Goal: Transaction & Acquisition: Purchase product/service

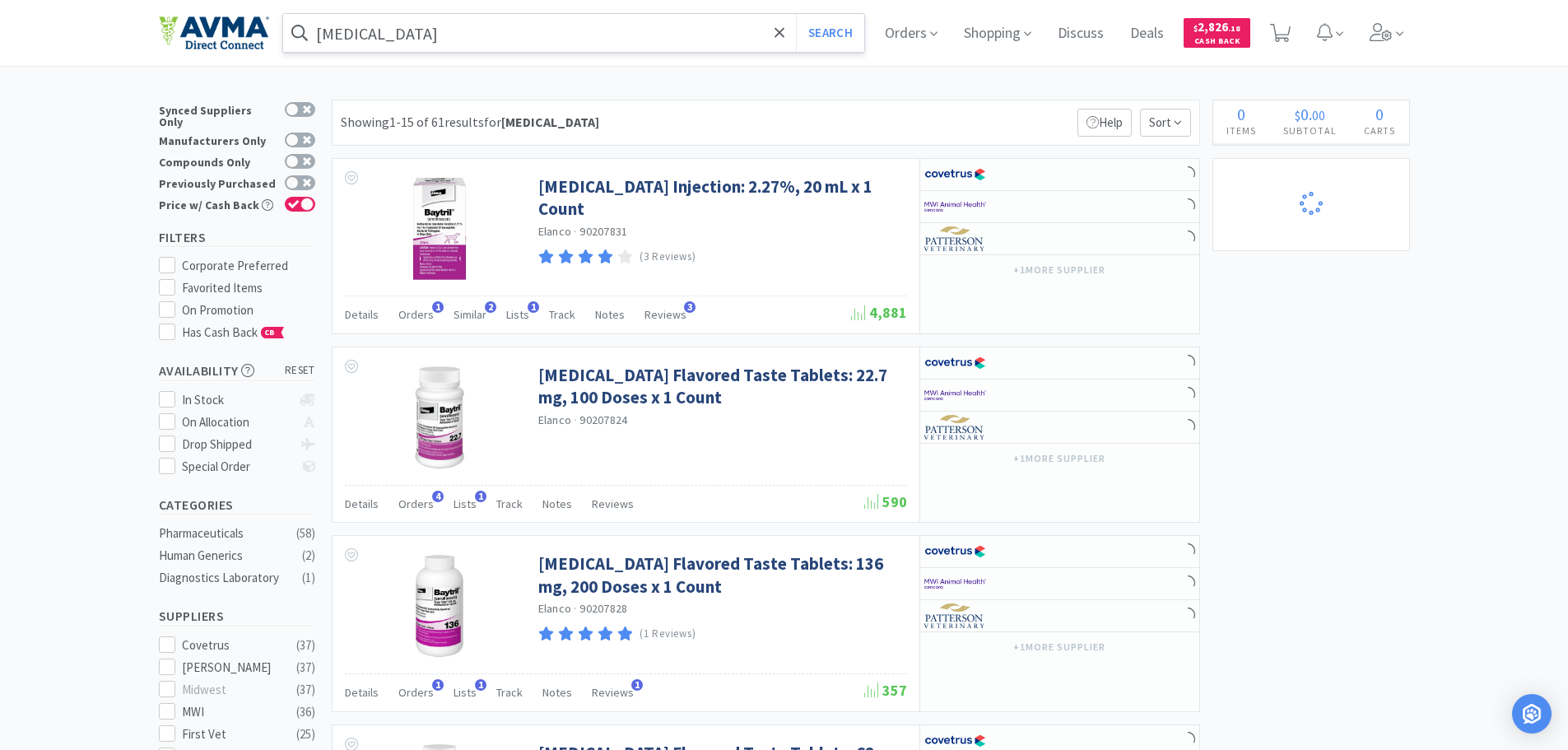
click at [354, 41] on input "[MEDICAL_DATA]" at bounding box center [574, 33] width 582 height 38
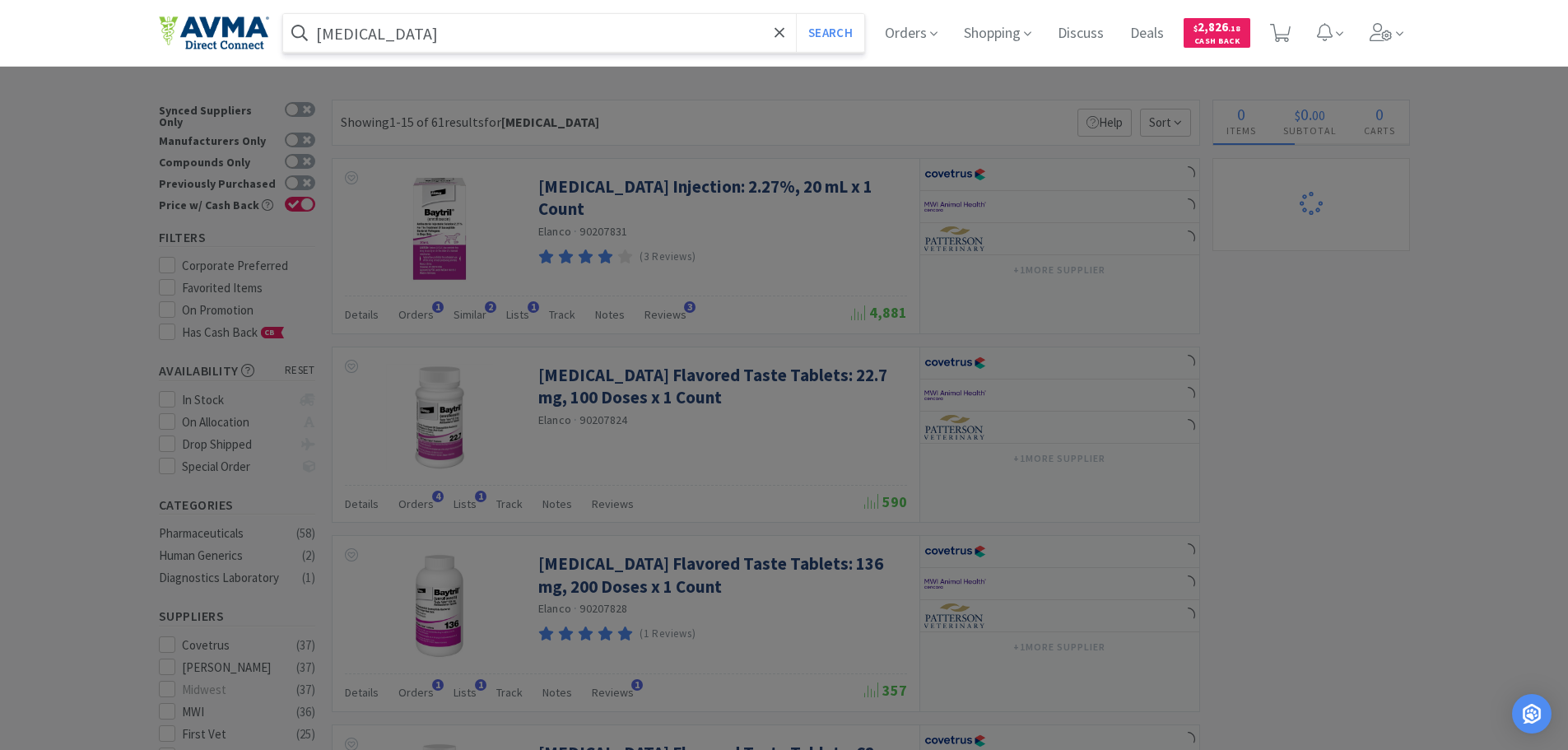
select select "1"
paste input "121188"
type input "121188"
click at [796, 14] on button "Search" at bounding box center [830, 33] width 69 height 38
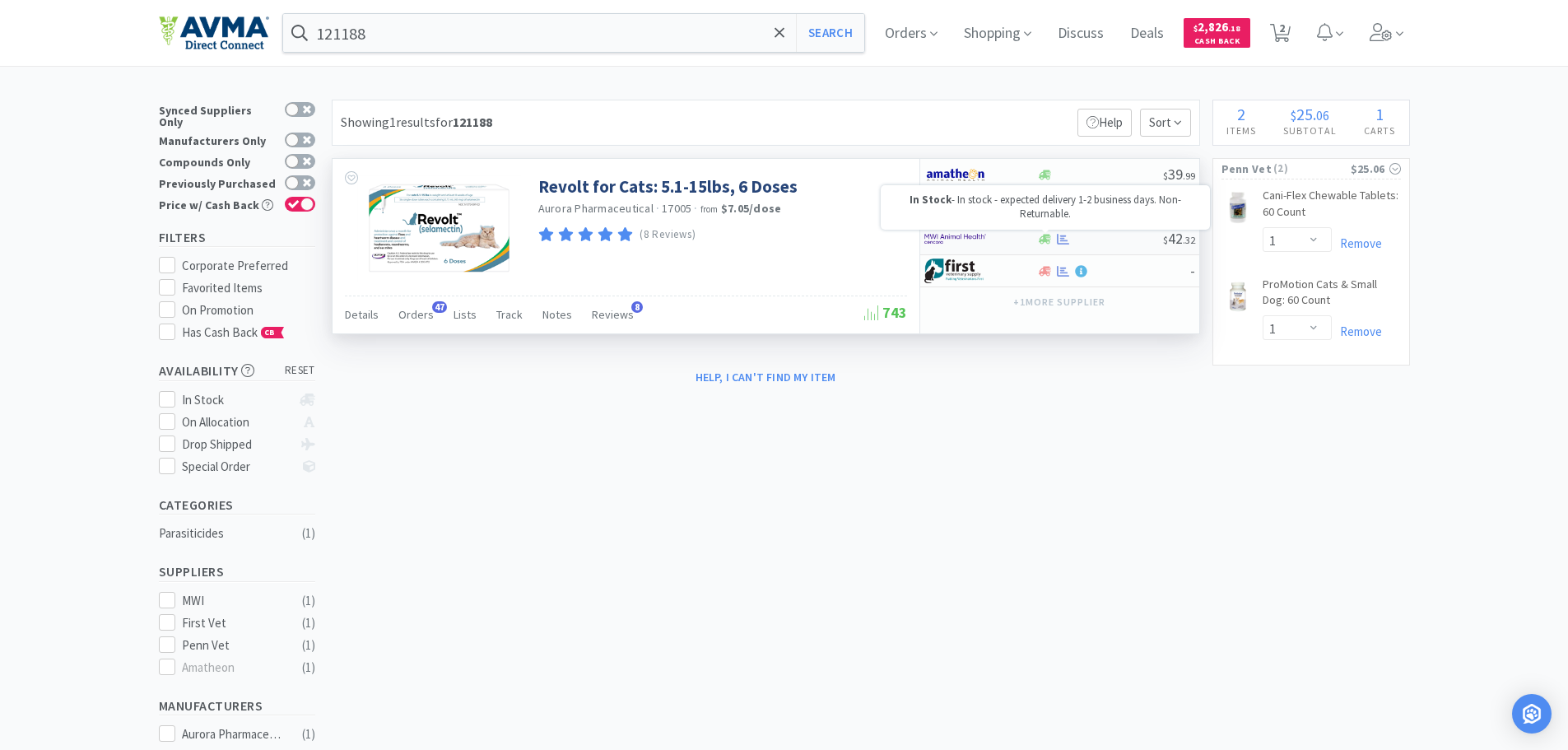
click at [1048, 239] on icon at bounding box center [1045, 238] width 12 height 10
select select "5"
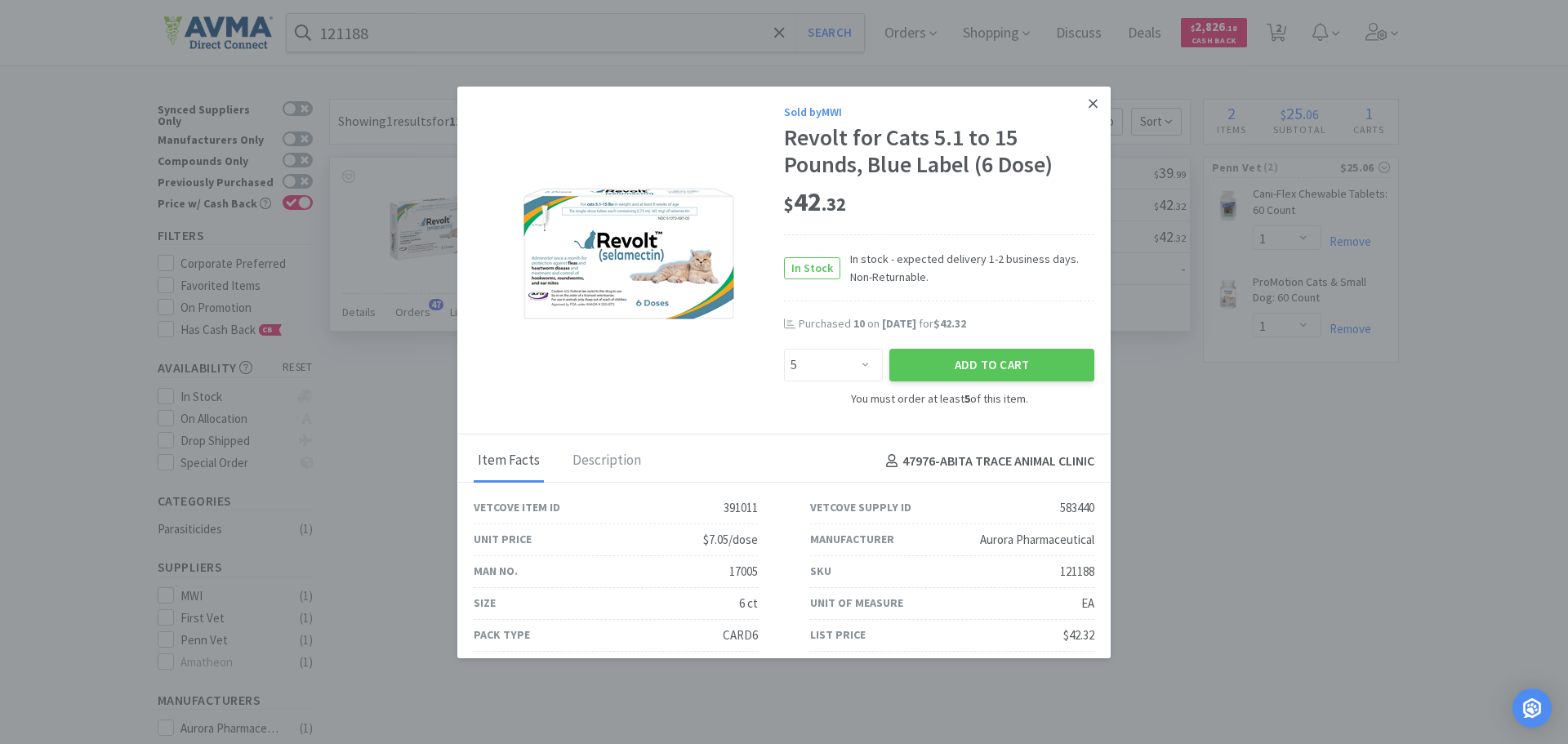
click at [1089, 108] on icon at bounding box center [1093, 103] width 9 height 15
